Goal: Navigation & Orientation: Find specific page/section

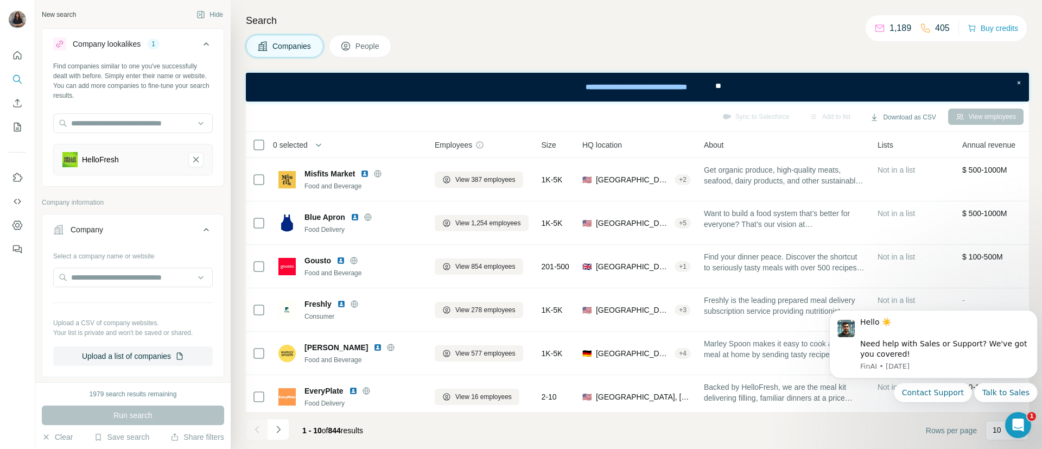
scroll to position [66, 0]
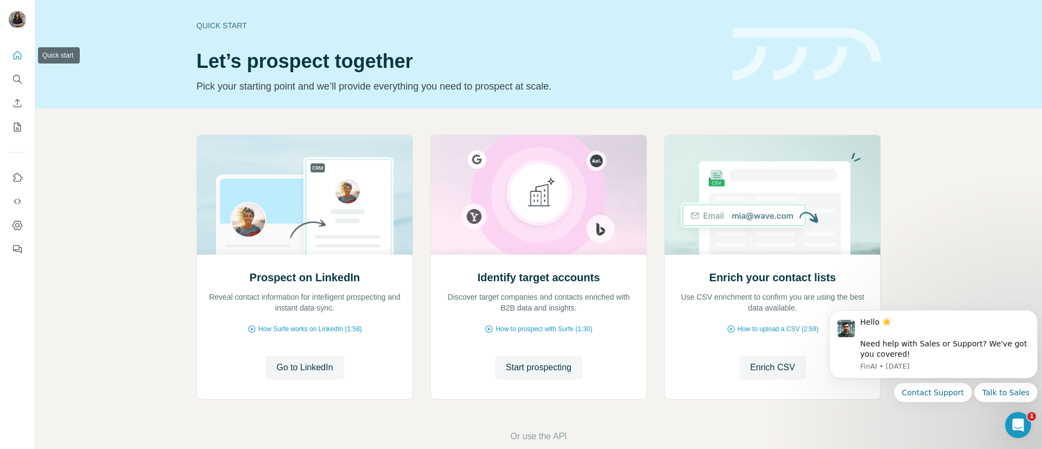
click at [18, 55] on icon "Quick start" at bounding box center [17, 55] width 11 height 11
click at [20, 106] on icon "Enrich CSV" at bounding box center [18, 103] width 8 height 8
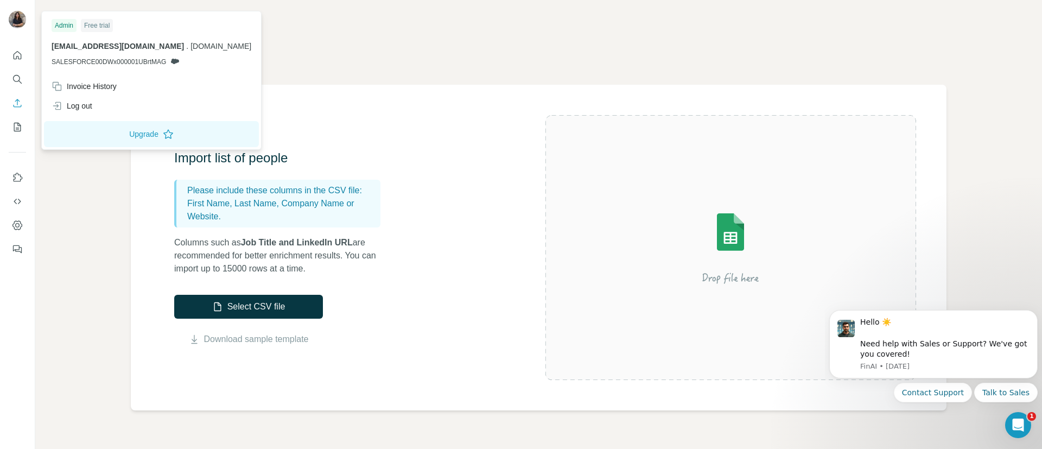
click at [22, 21] on img at bounding box center [17, 19] width 17 height 17
click at [12, 50] on icon "Quick start" at bounding box center [17, 55] width 11 height 11
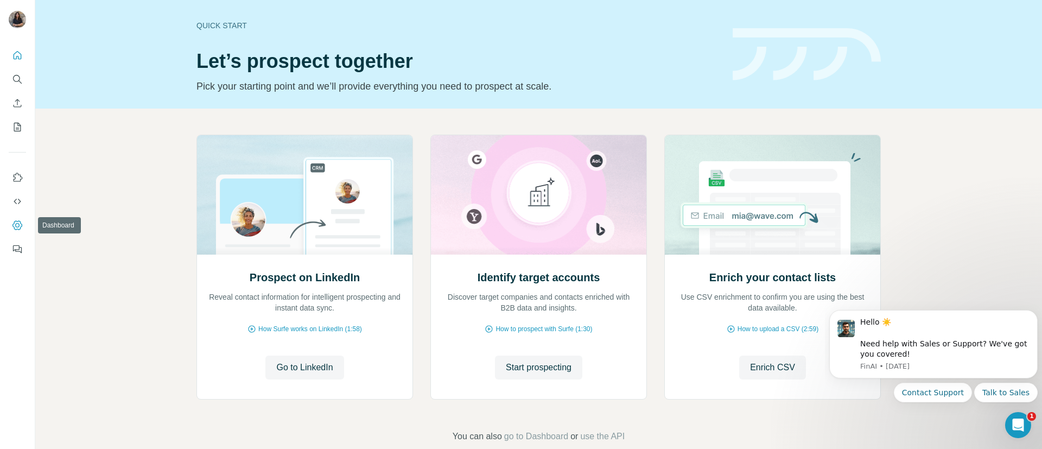
click at [21, 227] on icon "Dashboard" at bounding box center [17, 225] width 11 height 11
